Goal: Check status: Check status

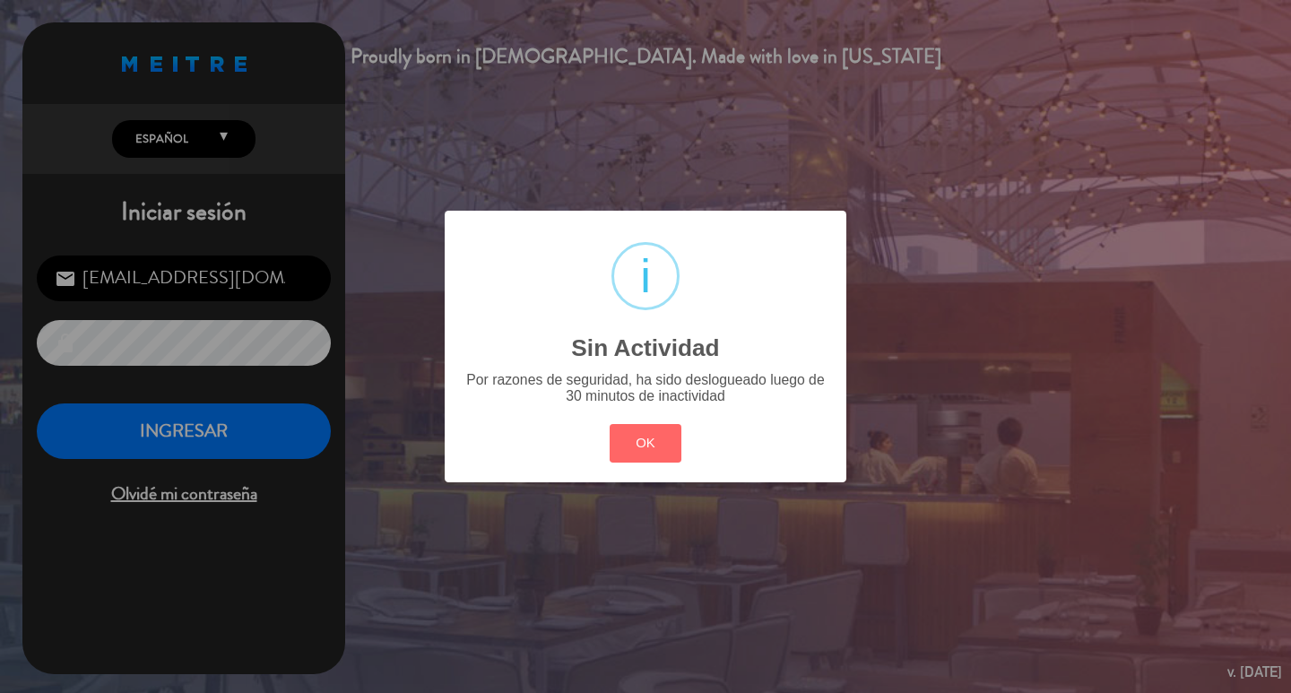
drag, startPoint x: 683, startPoint y: 487, endPoint x: 315, endPoint y: 475, distance: 368.6
click at [653, 463] on button "OK" at bounding box center [646, 443] width 73 height 39
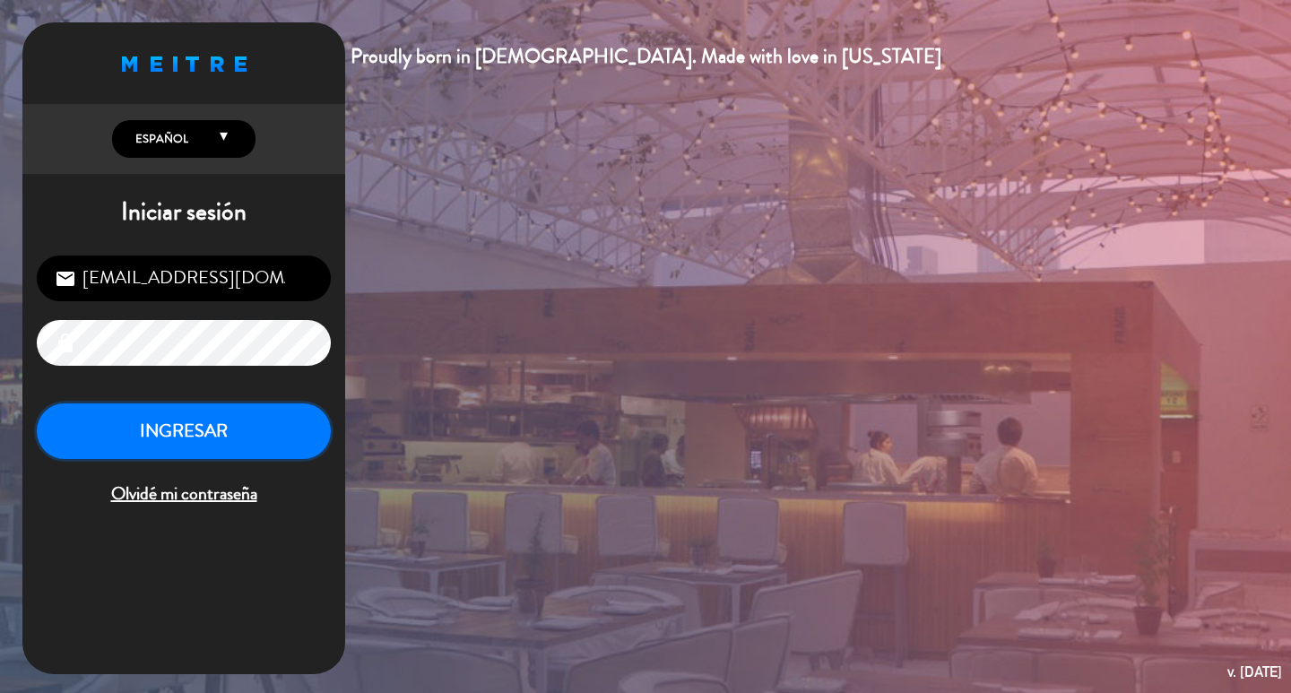
click at [258, 451] on button "INGRESAR" at bounding box center [184, 431] width 294 height 56
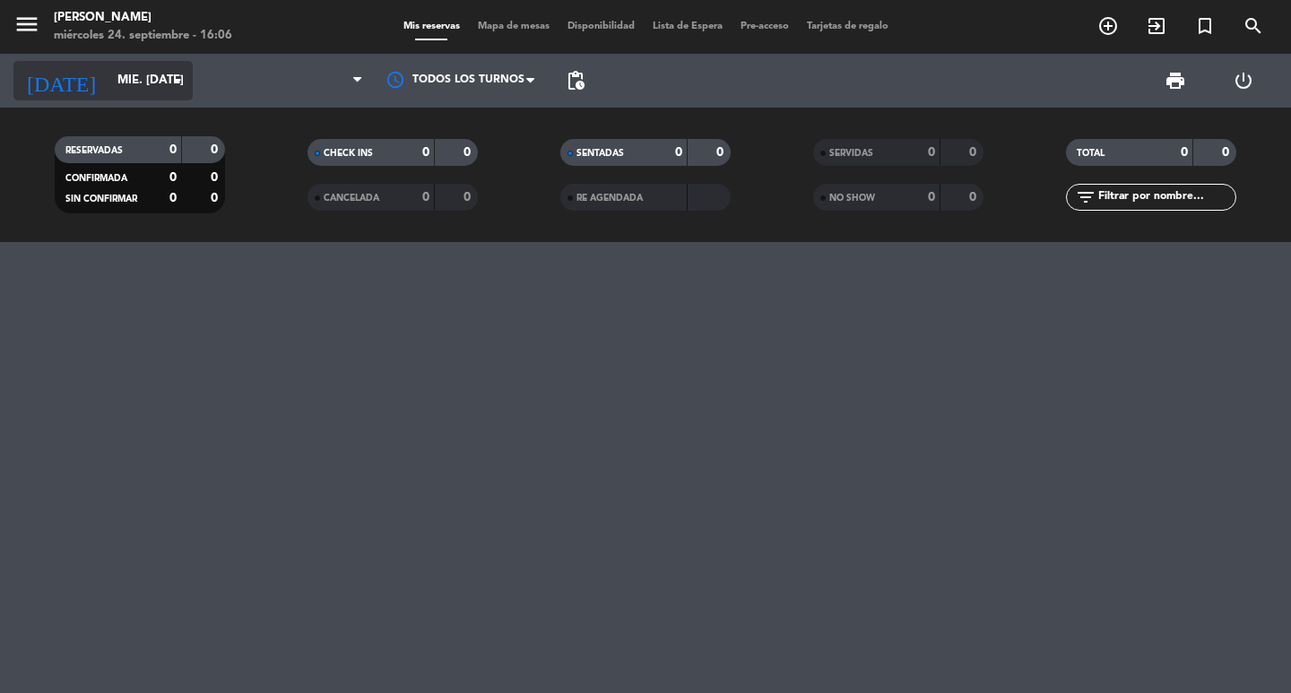
click at [142, 82] on input "mié. [DATE]" at bounding box center [187, 81] width 158 height 32
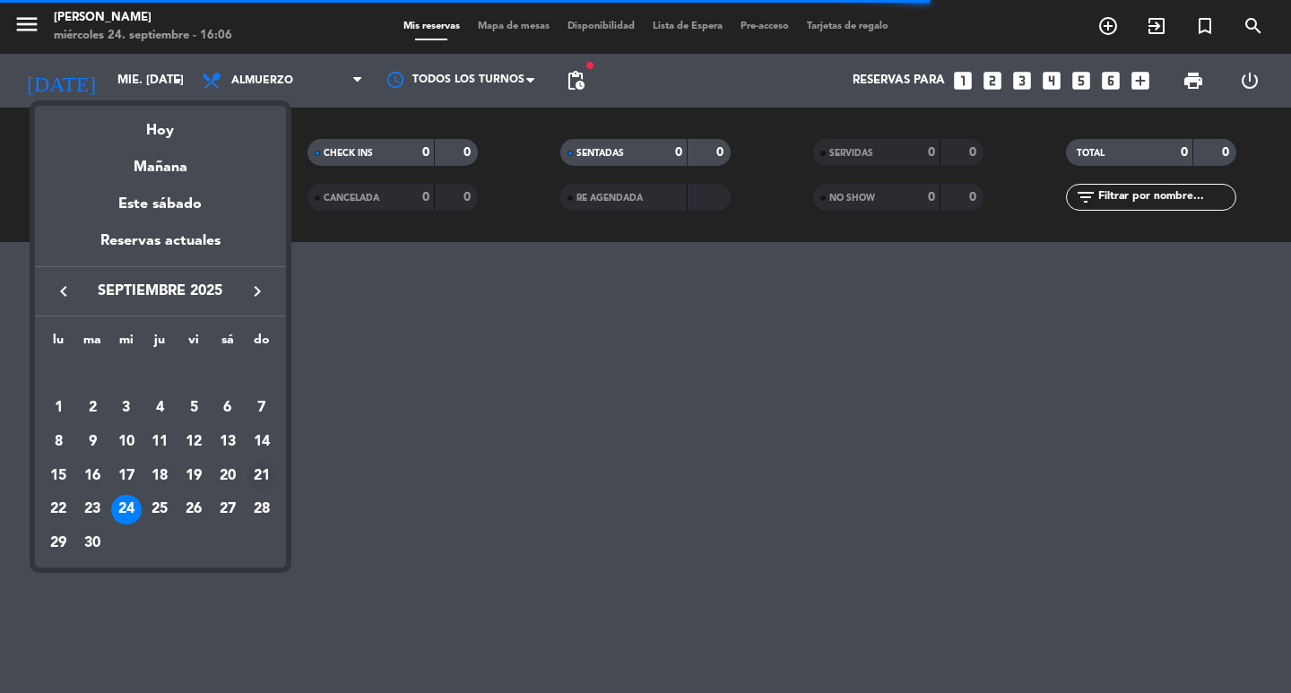
click at [255, 491] on div "21" at bounding box center [261, 476] width 30 height 30
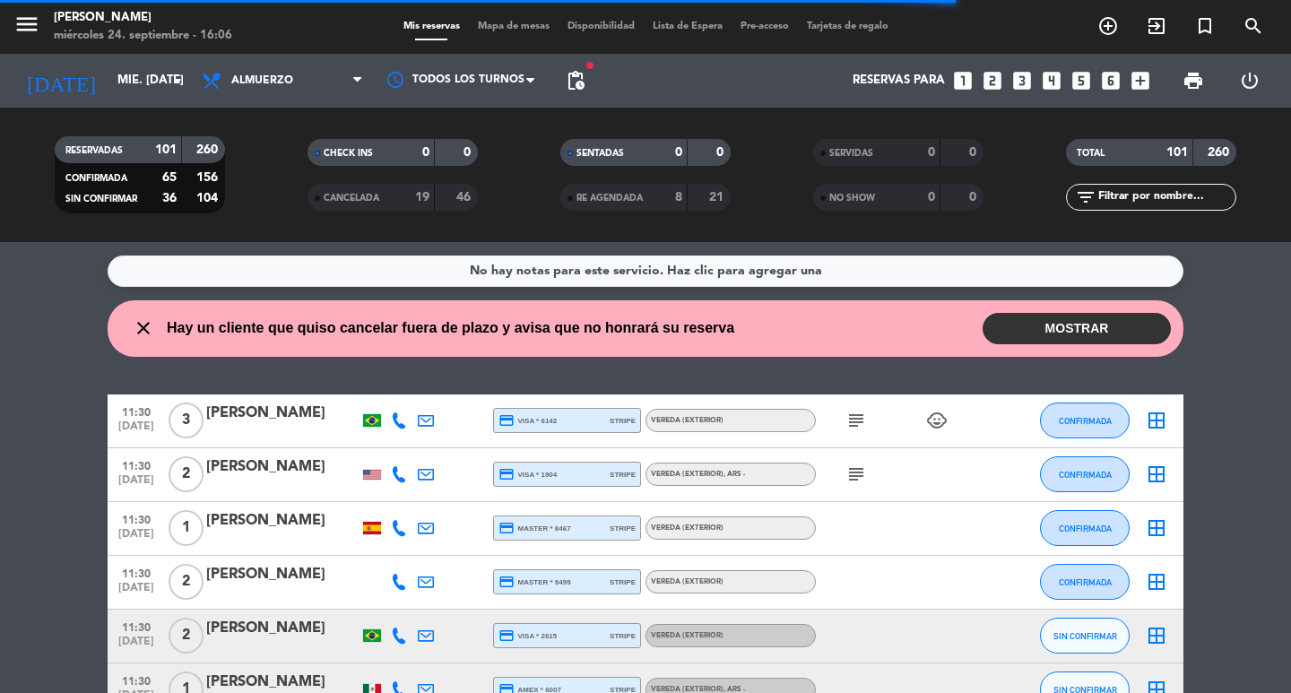
type input "dom. [DATE]"
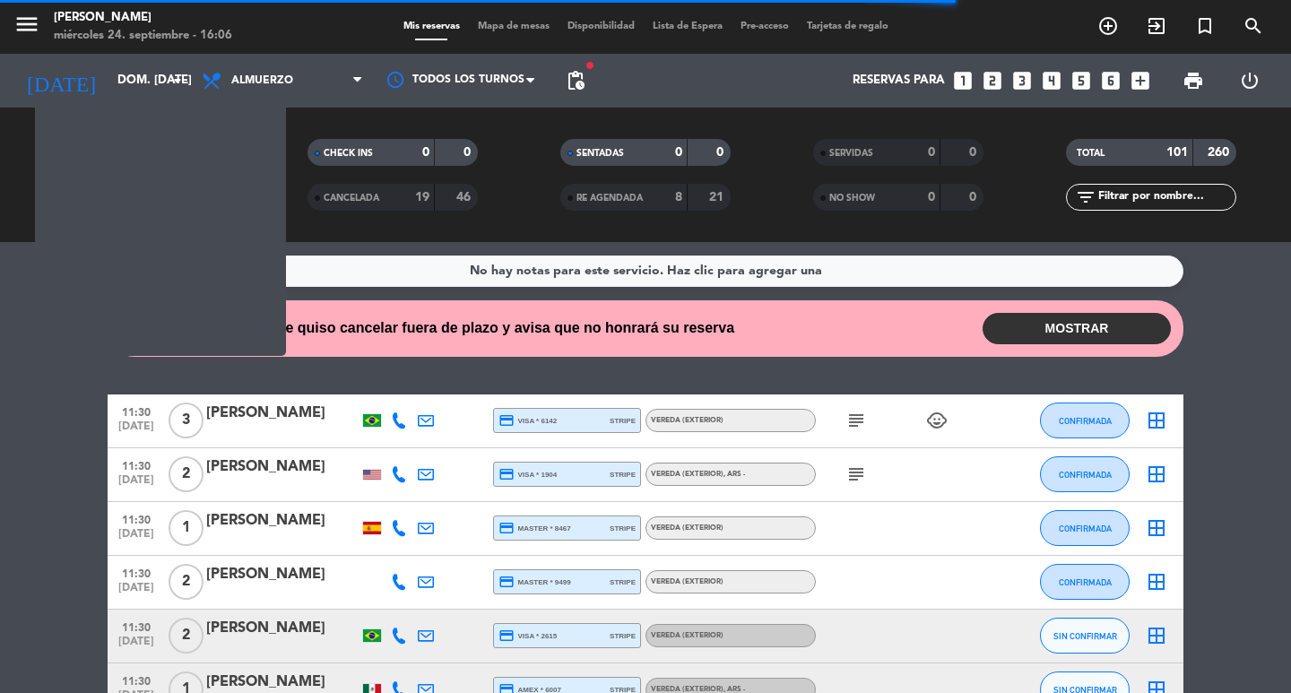
click at [275, 42] on div "menu [PERSON_NAME] miércoles 24. septiembre - 16:06" at bounding box center [161, 27] width 323 height 42
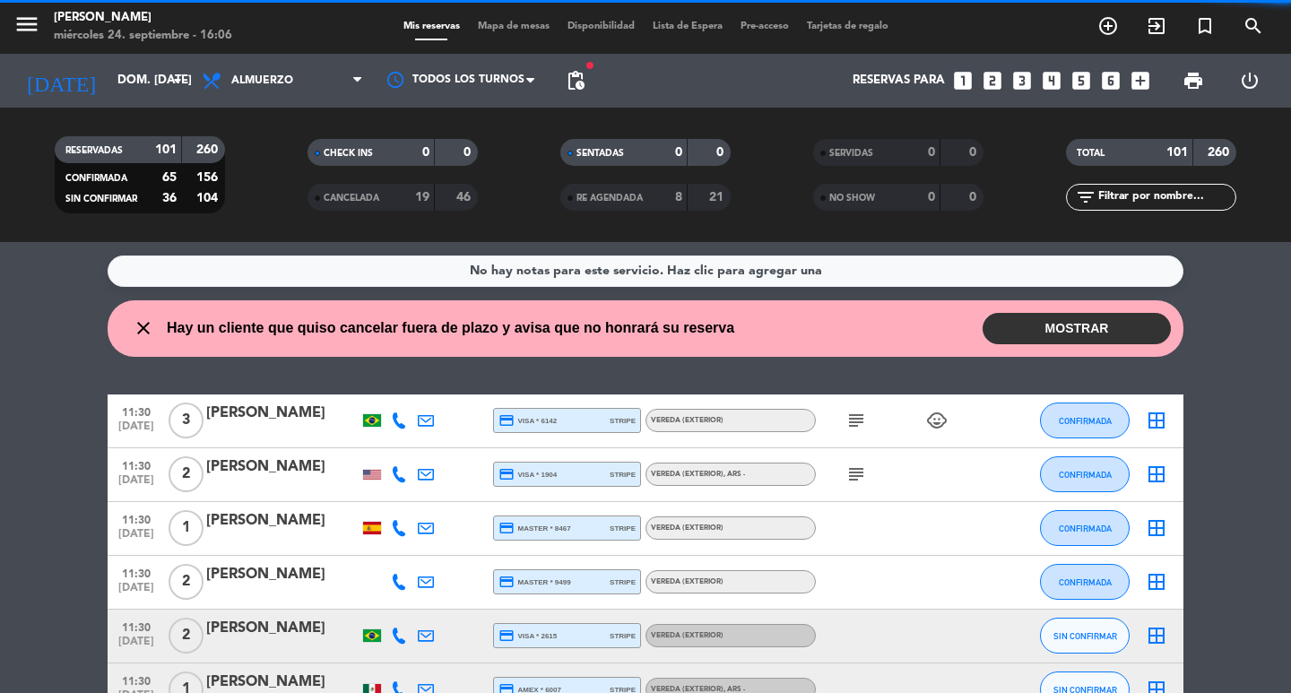
click at [272, 57] on div "Todos los servicios Almuerzo Cena Almuerzo Todos los servicios Almuerzo Cena" at bounding box center [282, 81] width 179 height 54
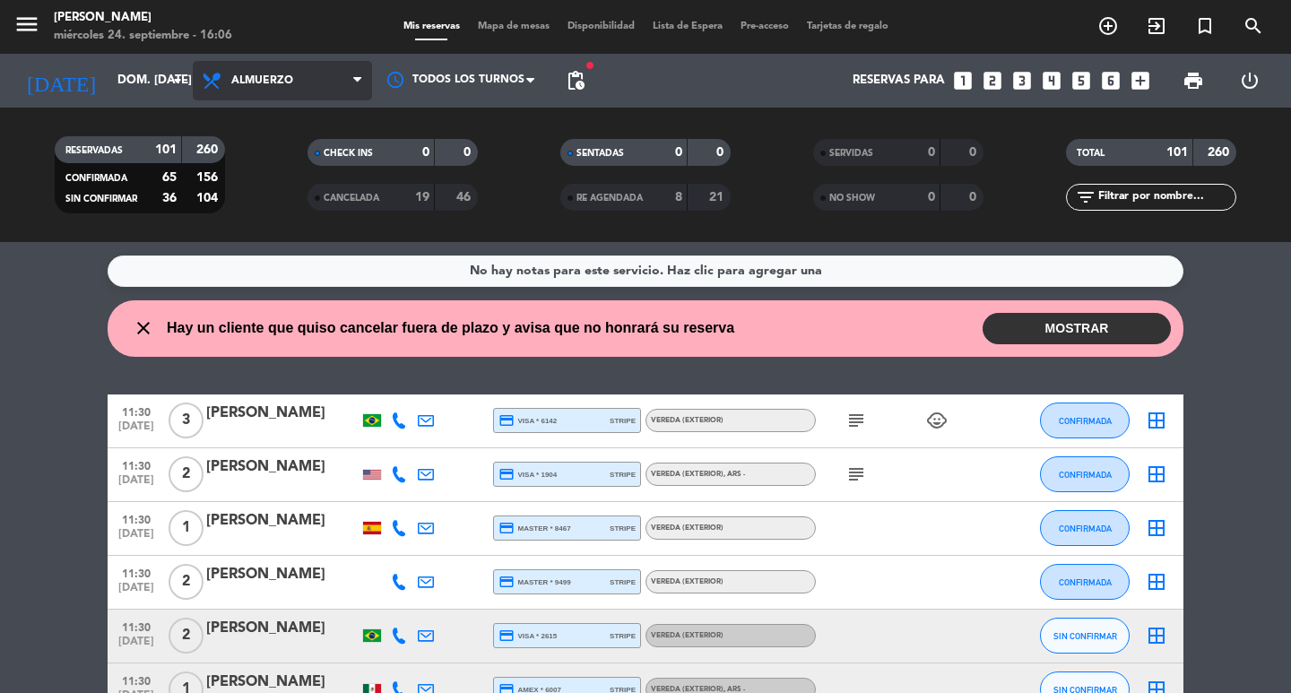
click at [270, 69] on span "Almuerzo" at bounding box center [282, 80] width 179 height 39
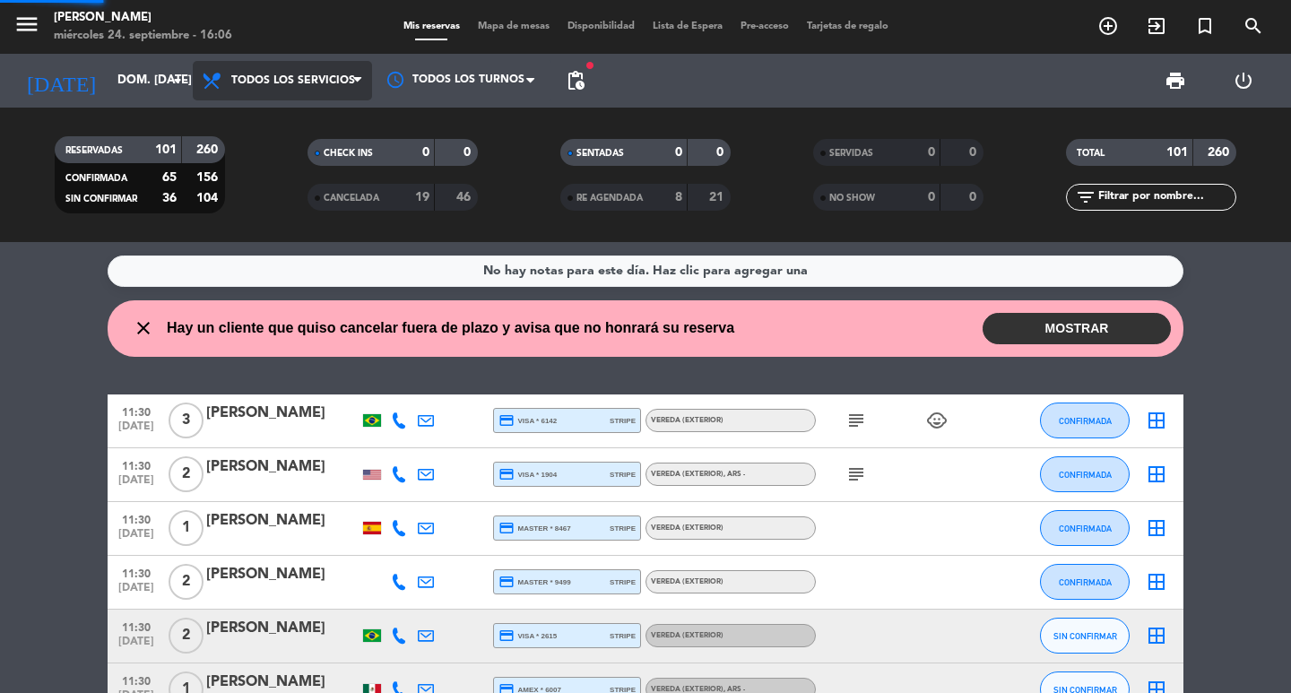
click at [292, 129] on div "menu [PERSON_NAME] miércoles 24. septiembre - 16:06 Mis reservas Mapa de mesas …" at bounding box center [645, 121] width 1291 height 242
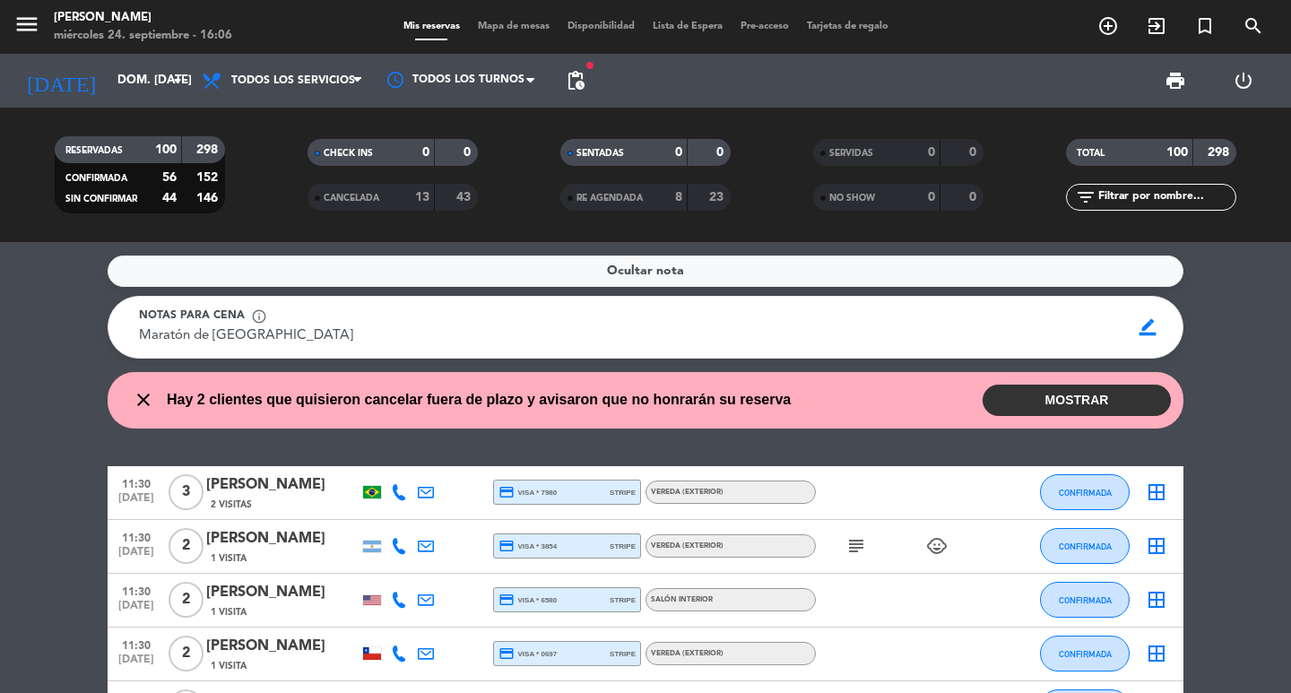
click at [1156, 199] on input "text" at bounding box center [1165, 197] width 139 height 20
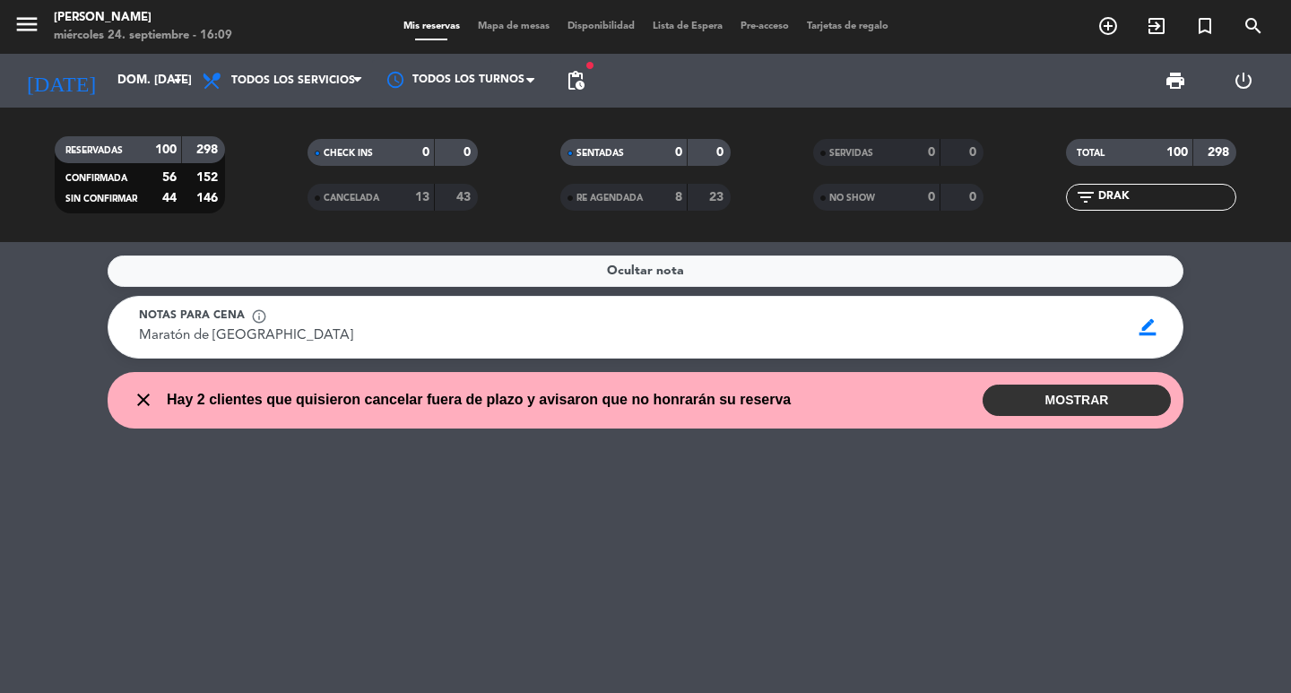
type input "DRAK"
click at [1251, 15] on icon "search" at bounding box center [1253, 26] width 22 height 22
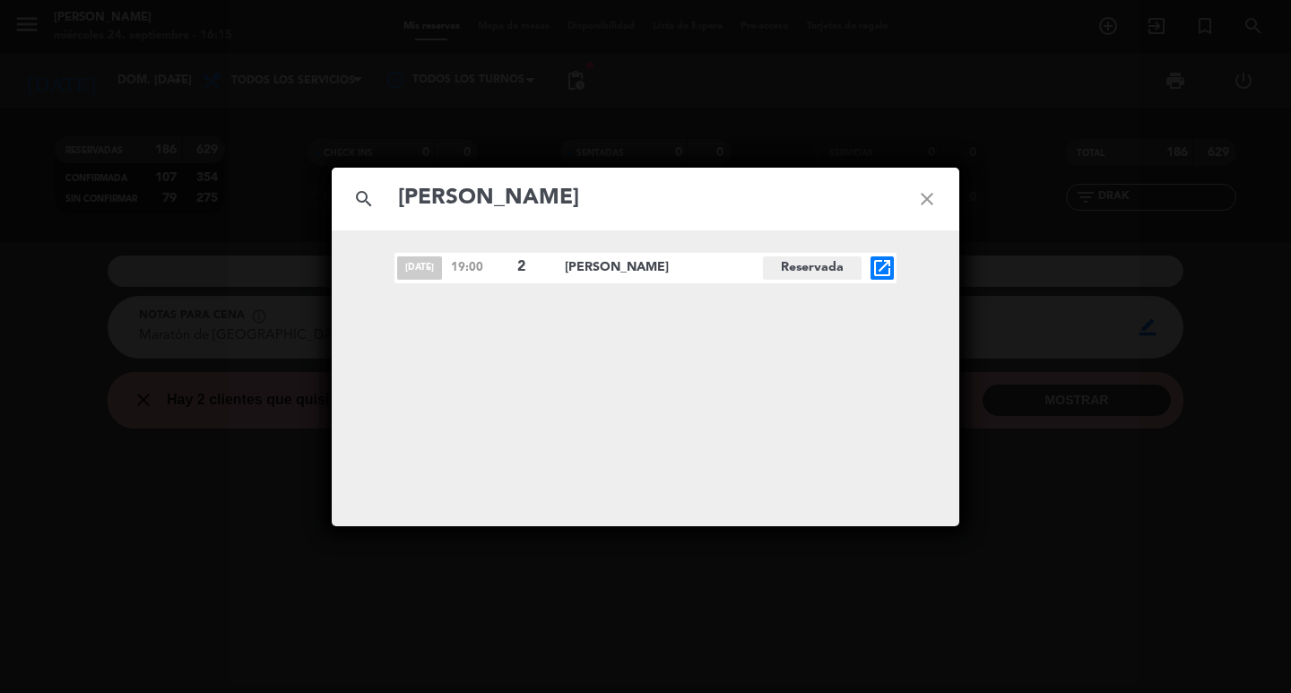
type input "[PERSON_NAME]"
click at [884, 258] on icon "open_in_new" at bounding box center [882, 268] width 22 height 22
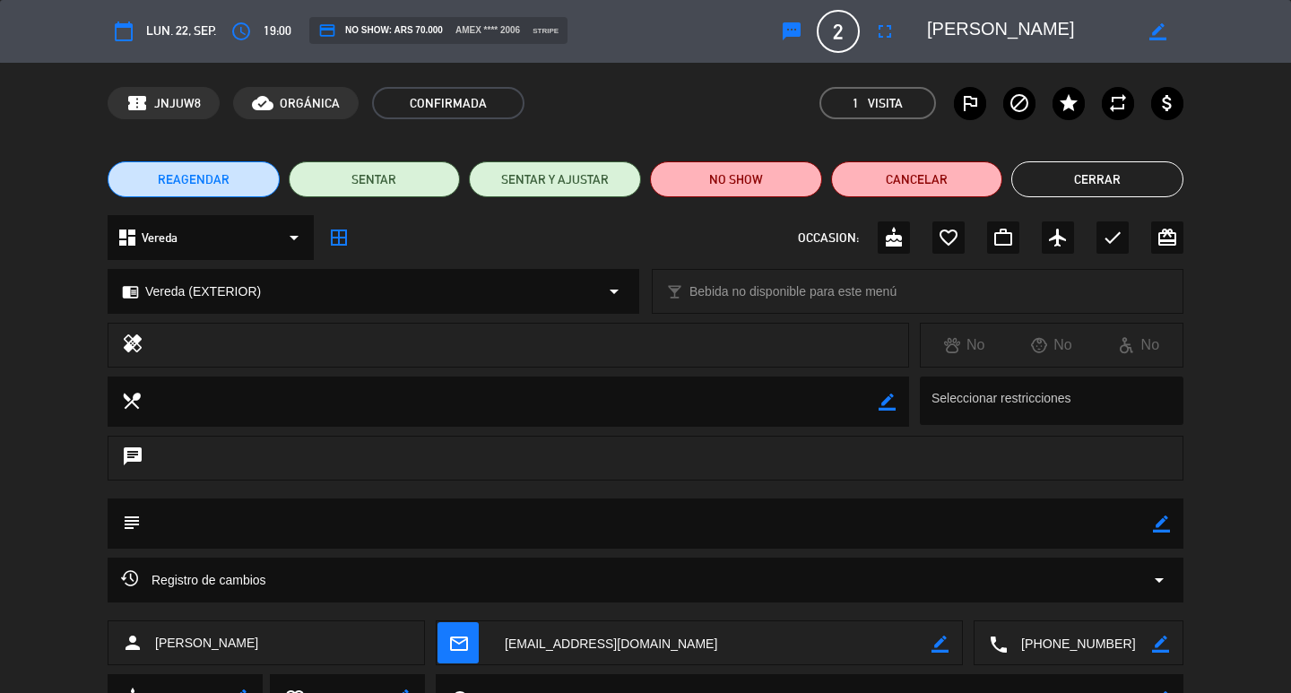
click at [1111, 186] on button "Cerrar" at bounding box center [1097, 179] width 172 height 36
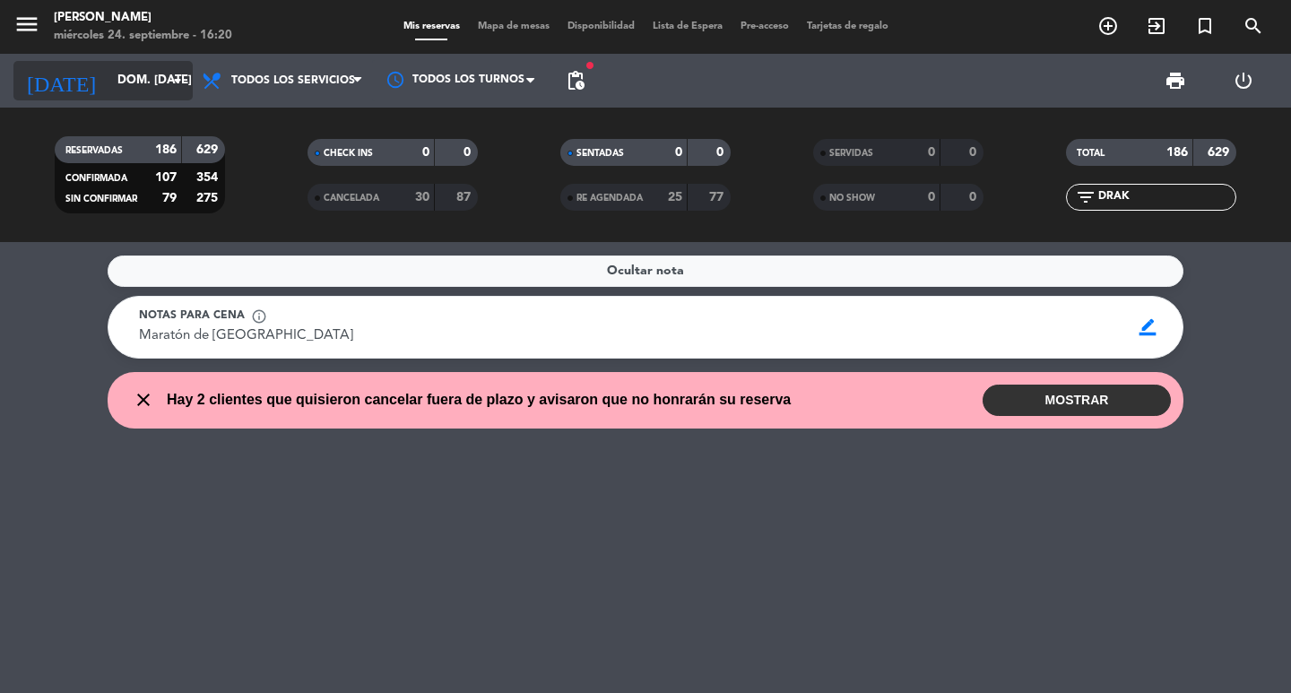
click at [108, 77] on input "dom. [DATE]" at bounding box center [187, 81] width 158 height 32
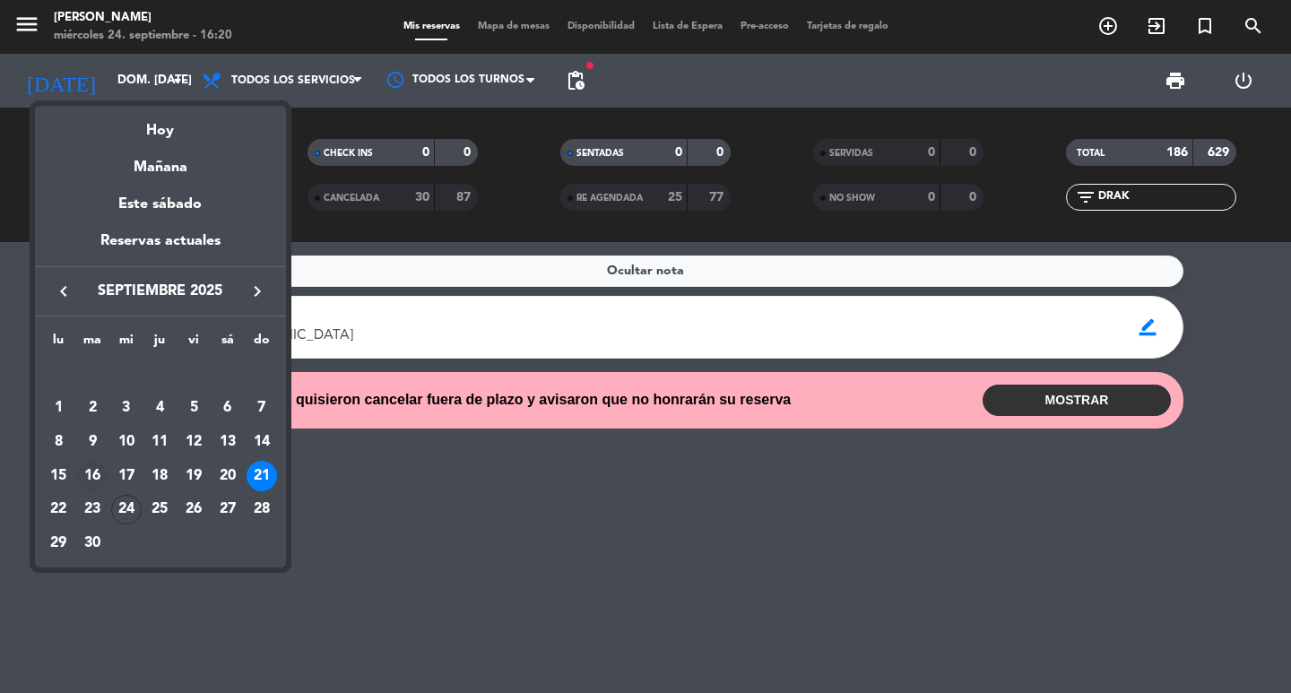
click at [100, 470] on div "16" at bounding box center [92, 476] width 30 height 30
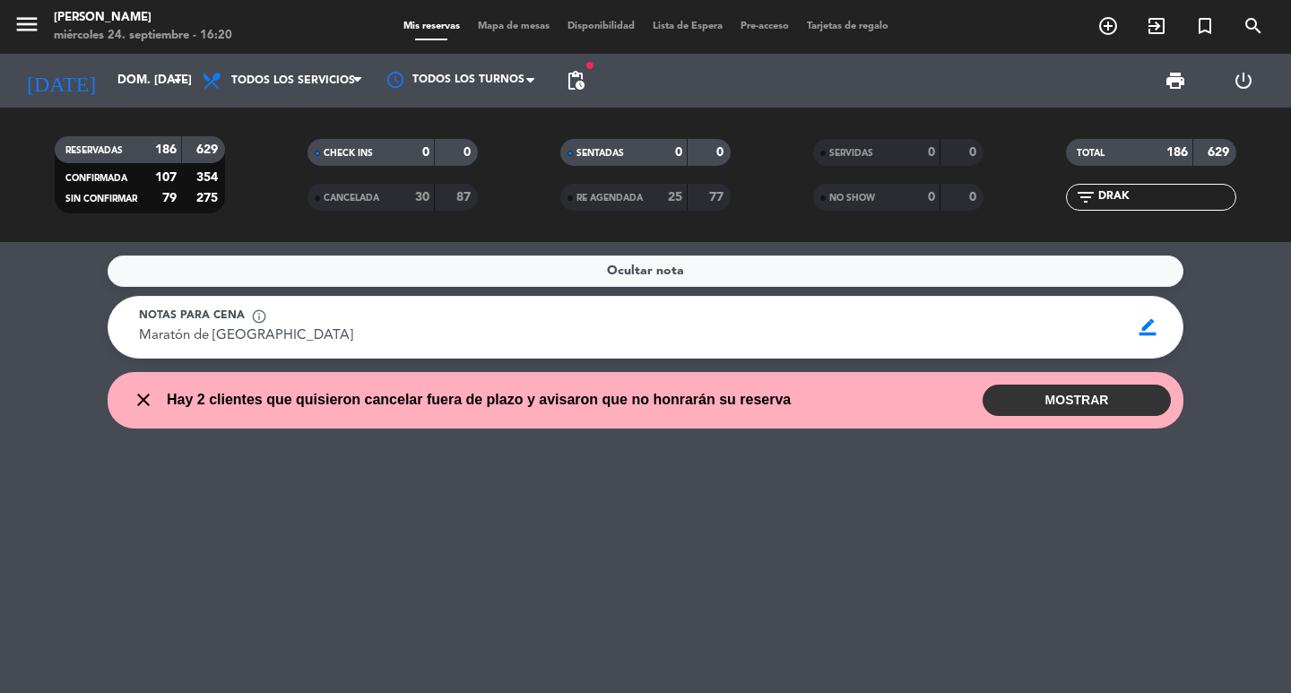
type input "[DATE] sep."
